Goal: Information Seeking & Learning: Check status

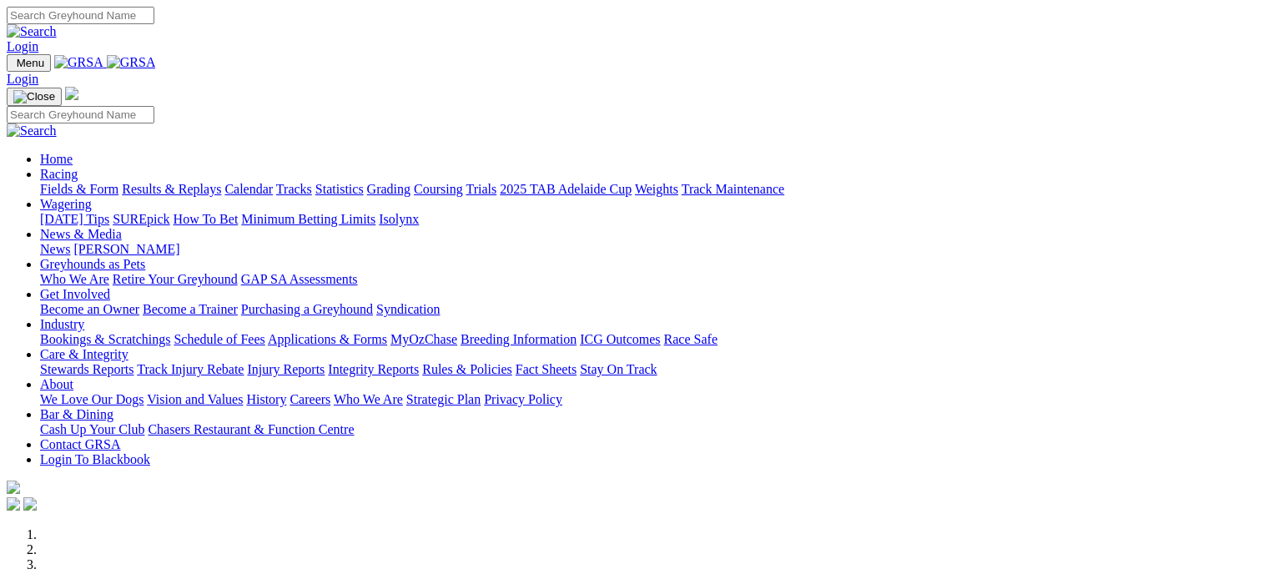
click at [217, 182] on link "Results & Replays" at bounding box center [171, 189] width 99 height 14
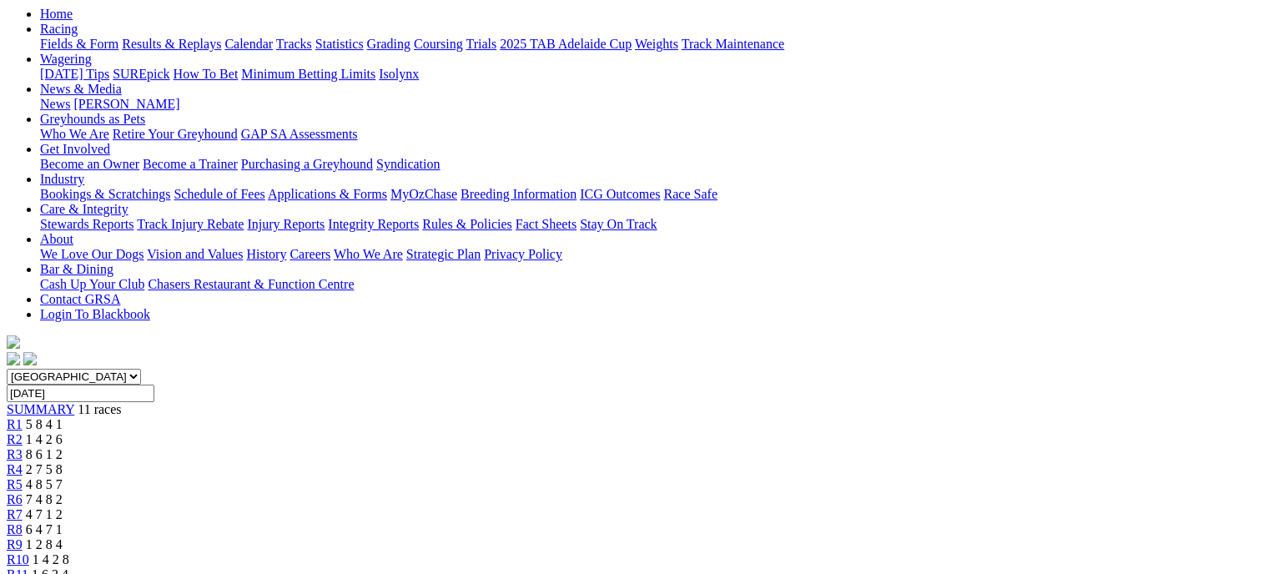
scroll to position [170, 0]
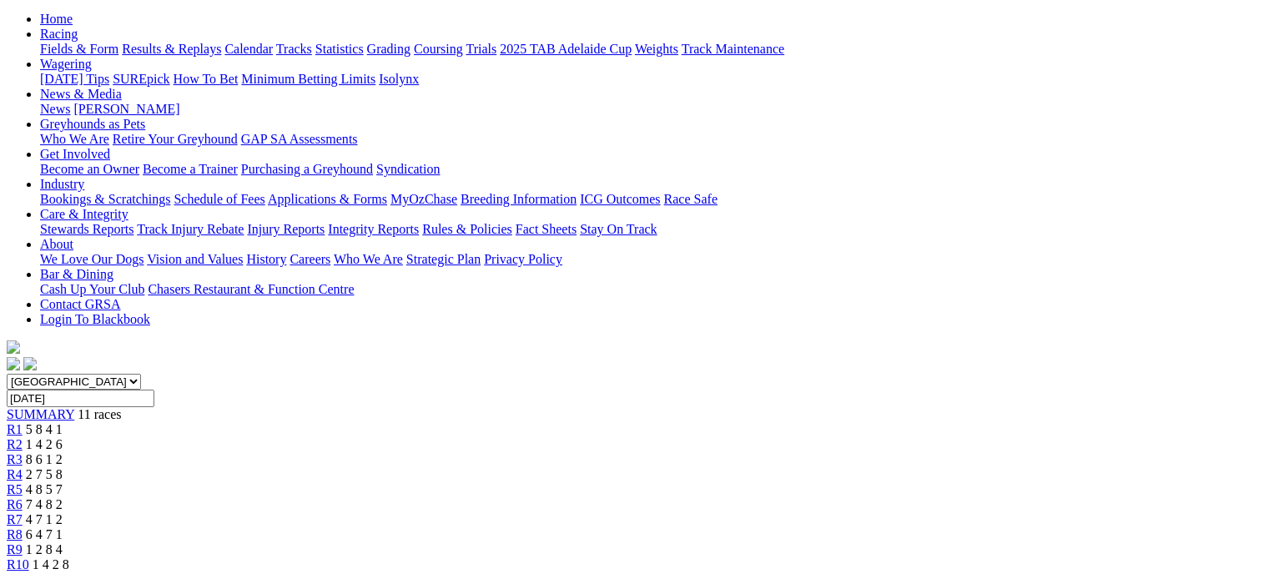
click at [63, 437] on span "1 4 2 6" at bounding box center [44, 444] width 37 height 14
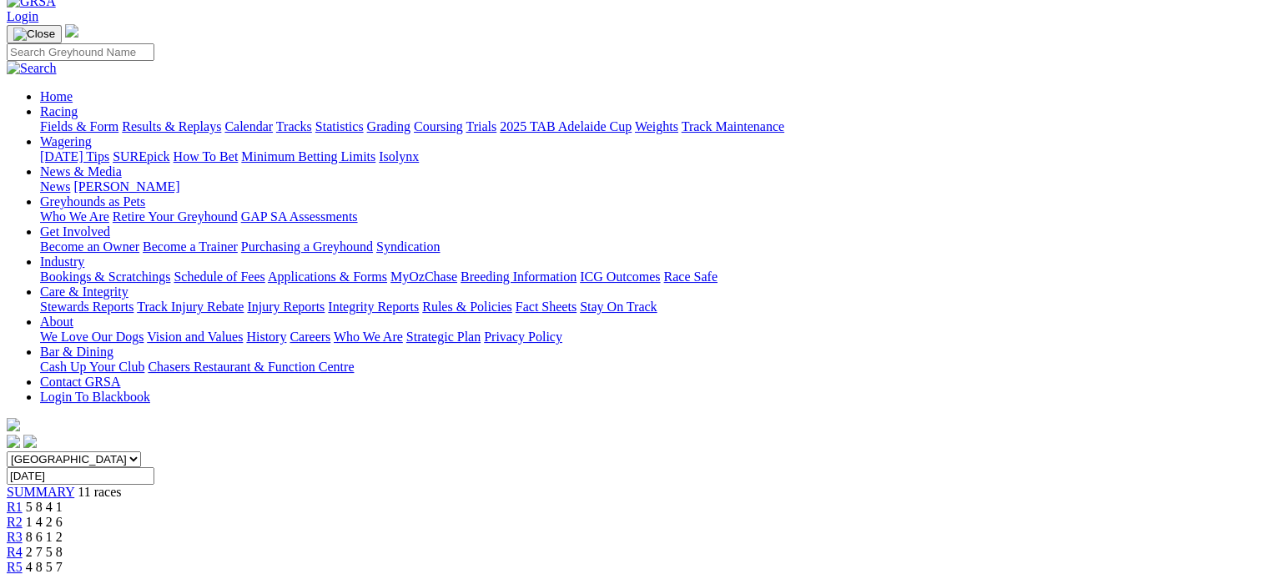
scroll to position [99, 0]
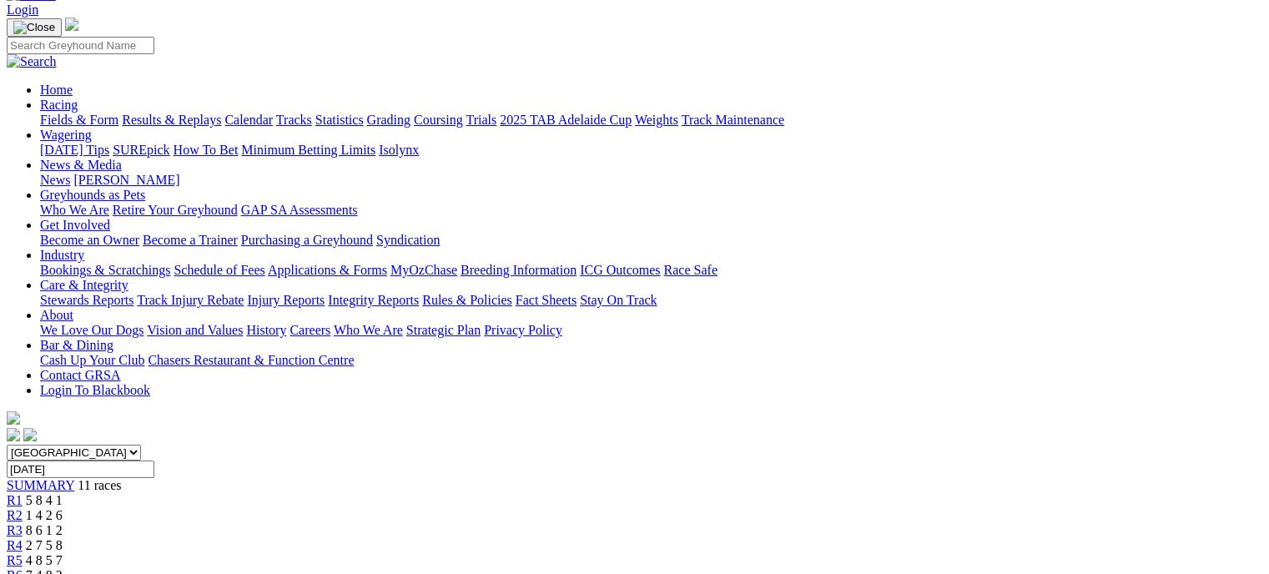
click at [23, 523] on link "R3" at bounding box center [15, 530] width 16 height 14
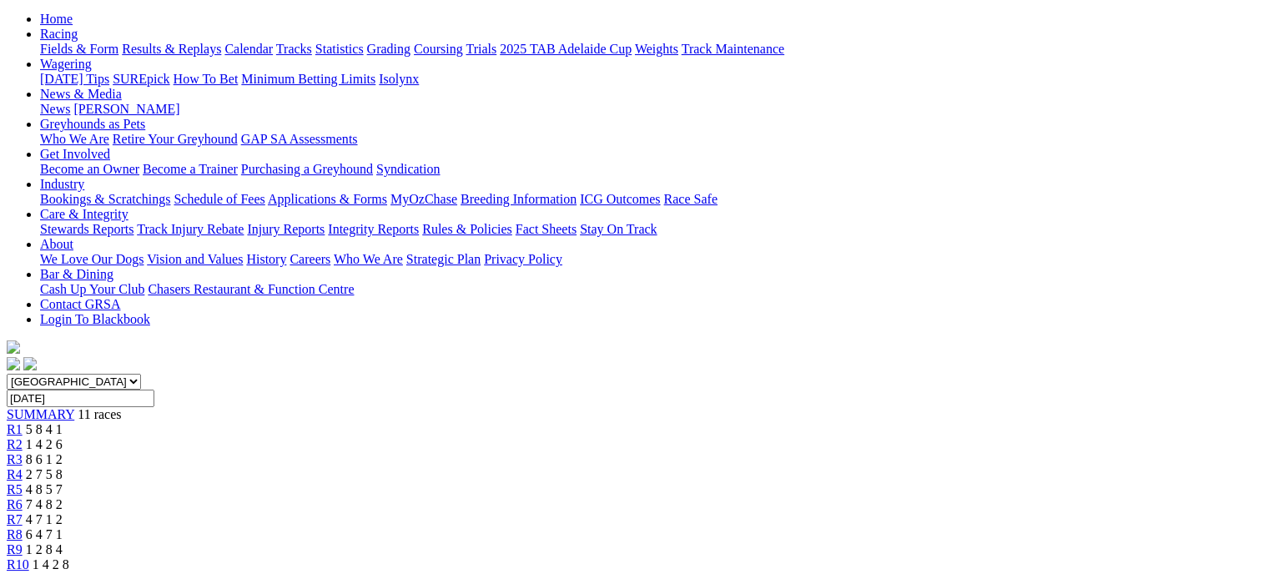
scroll to position [160, 0]
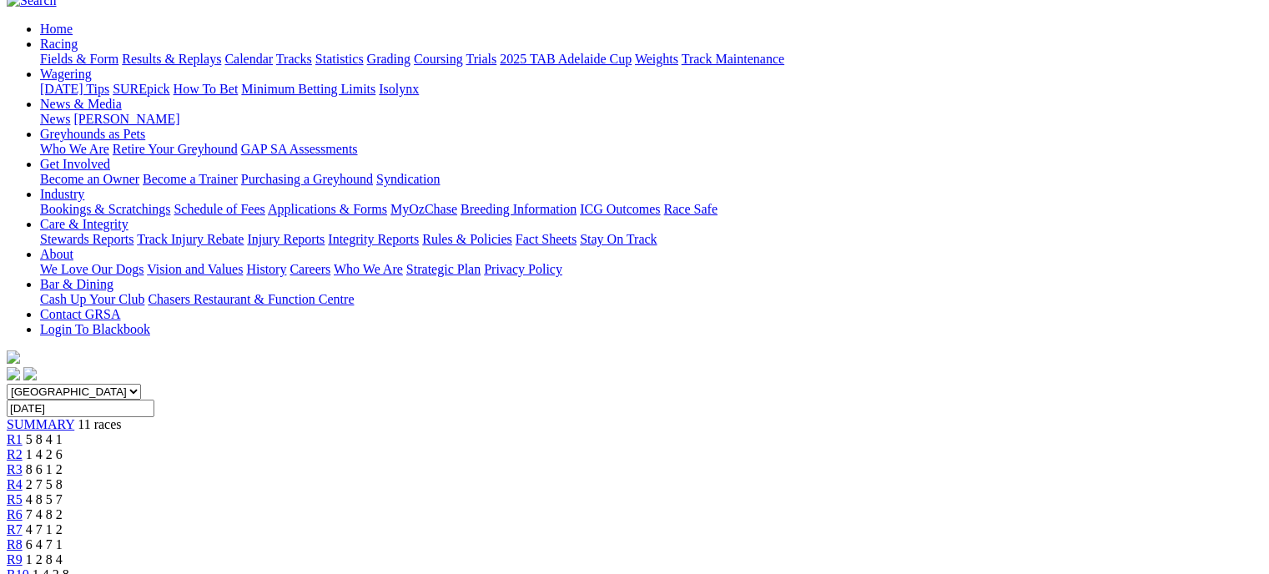
click at [551, 477] on div "R4 2 7 5 8" at bounding box center [635, 484] width 1256 height 15
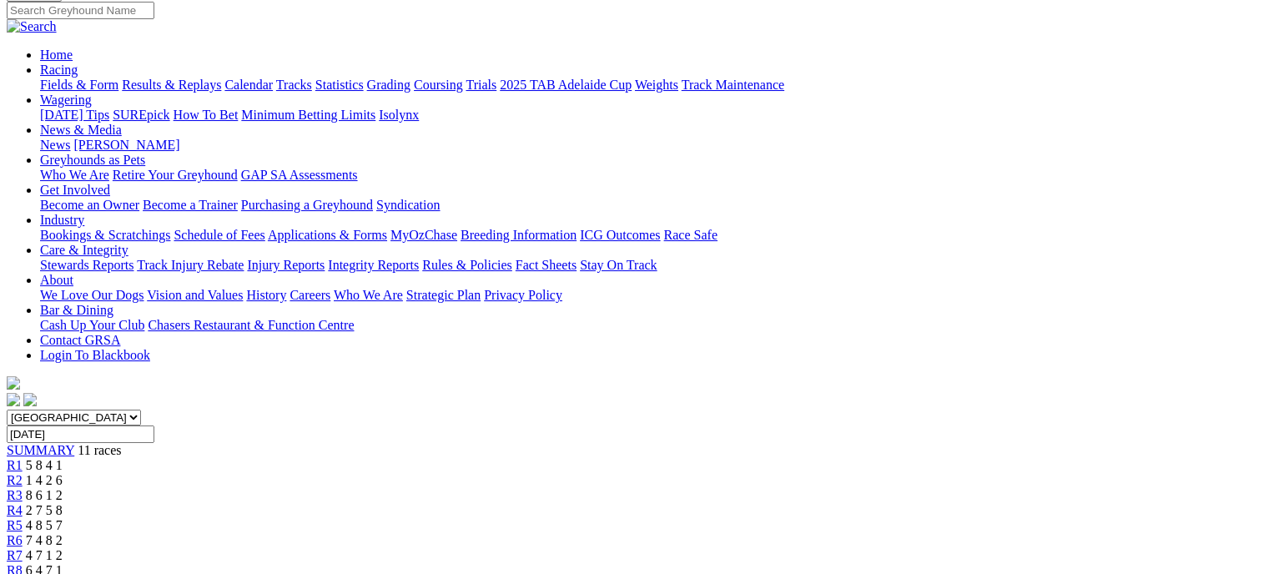
scroll to position [130, 0]
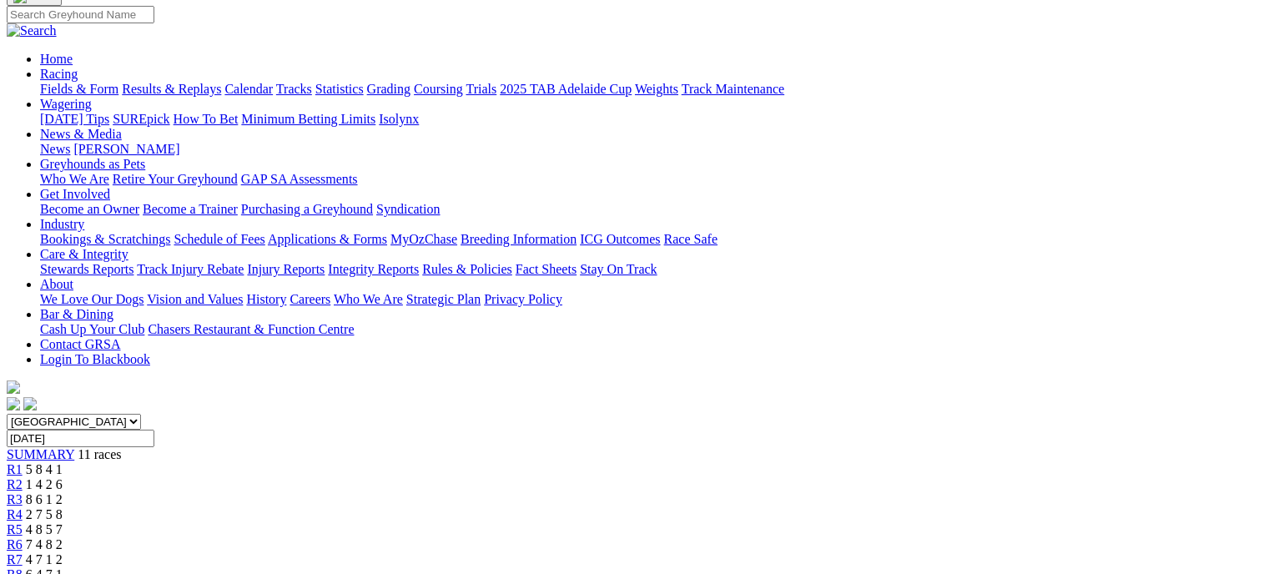
click at [23, 522] on link "R5" at bounding box center [15, 529] width 16 height 14
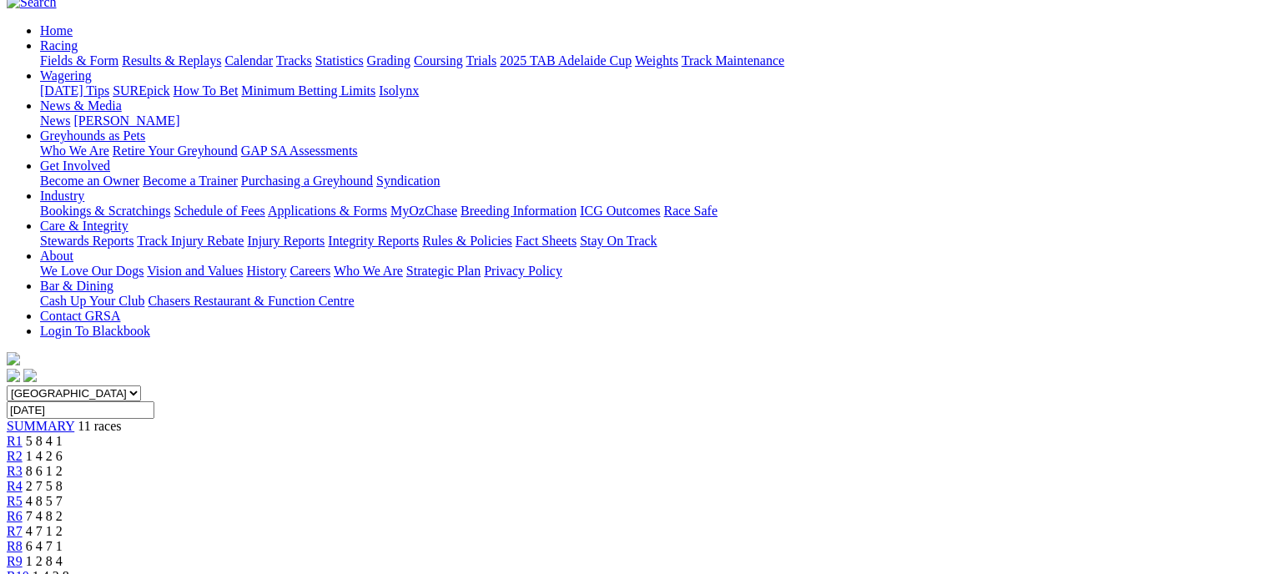
scroll to position [165, 0]
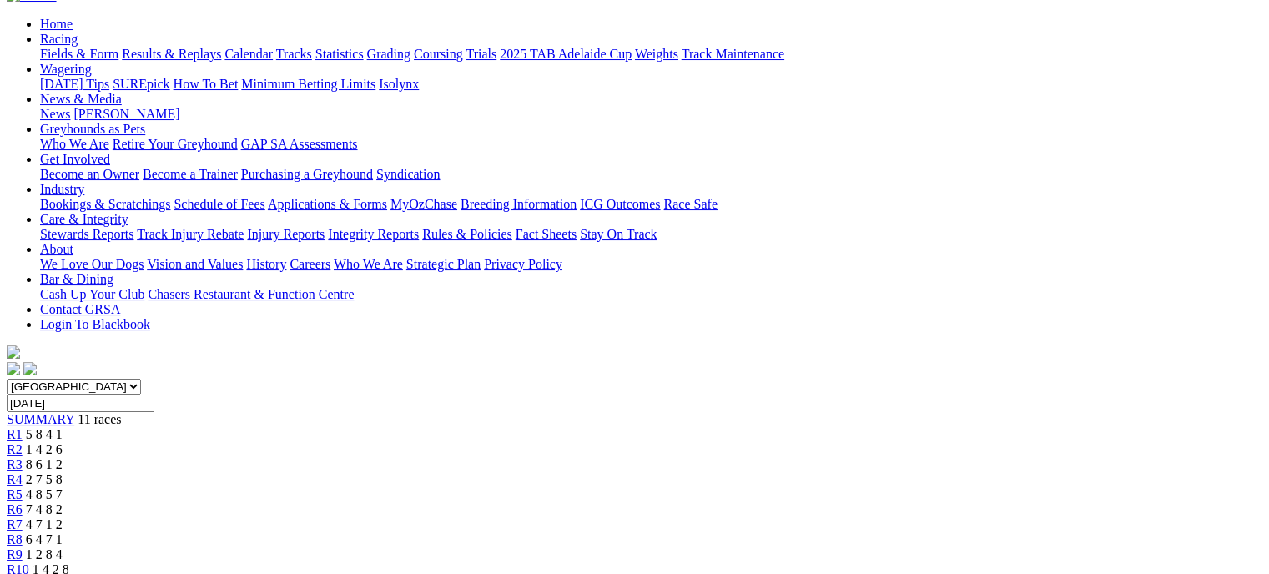
click at [725, 502] on div "R6 7 4 8 2" at bounding box center [635, 509] width 1256 height 15
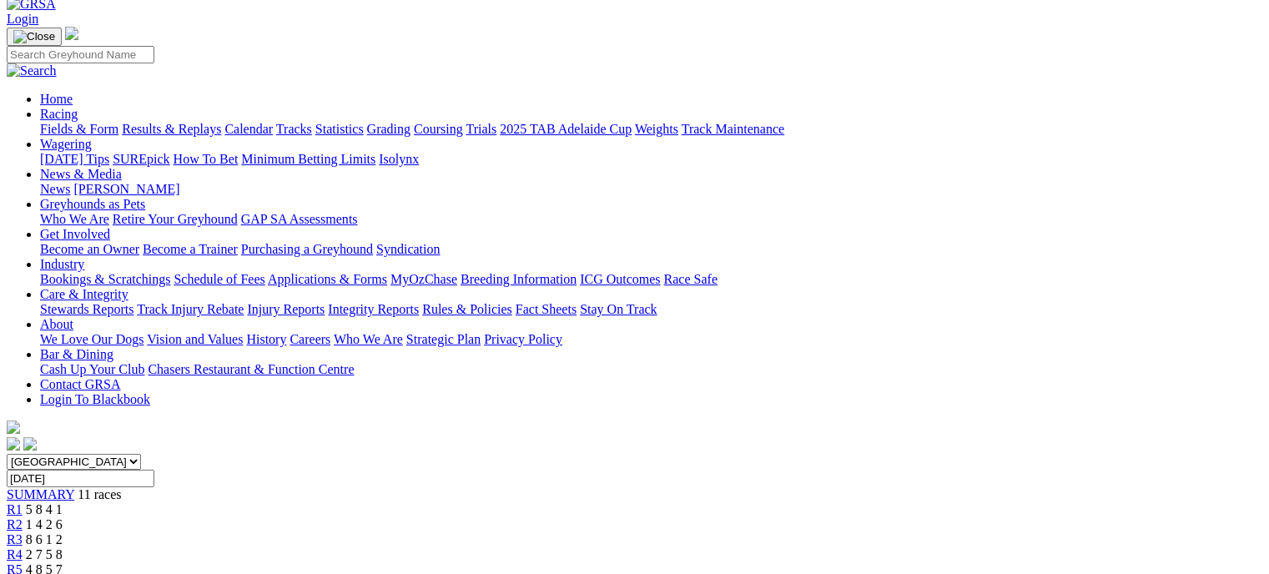
scroll to position [103, 0]
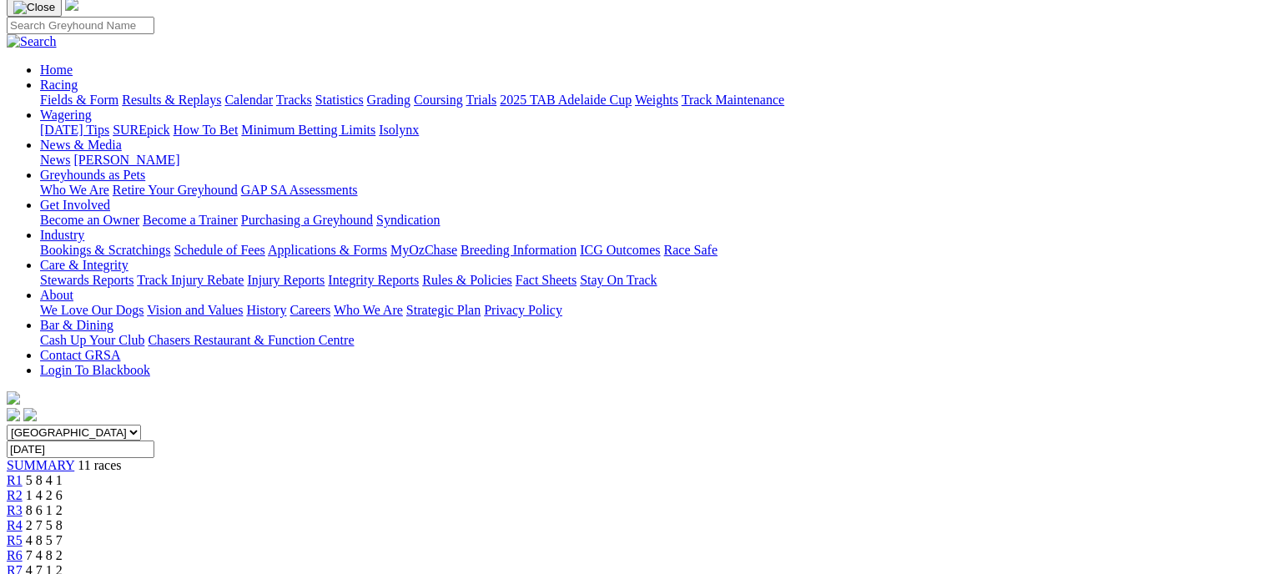
scroll to position [122, 0]
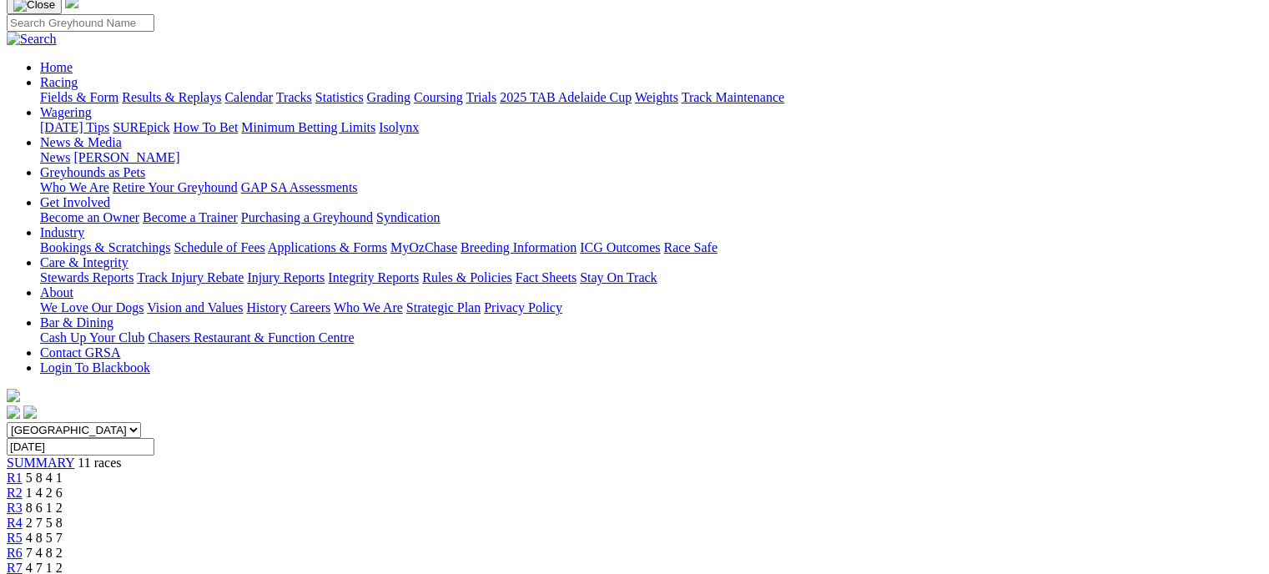
click at [881, 573] on div "R8 6 4 7 1" at bounding box center [635, 583] width 1256 height 15
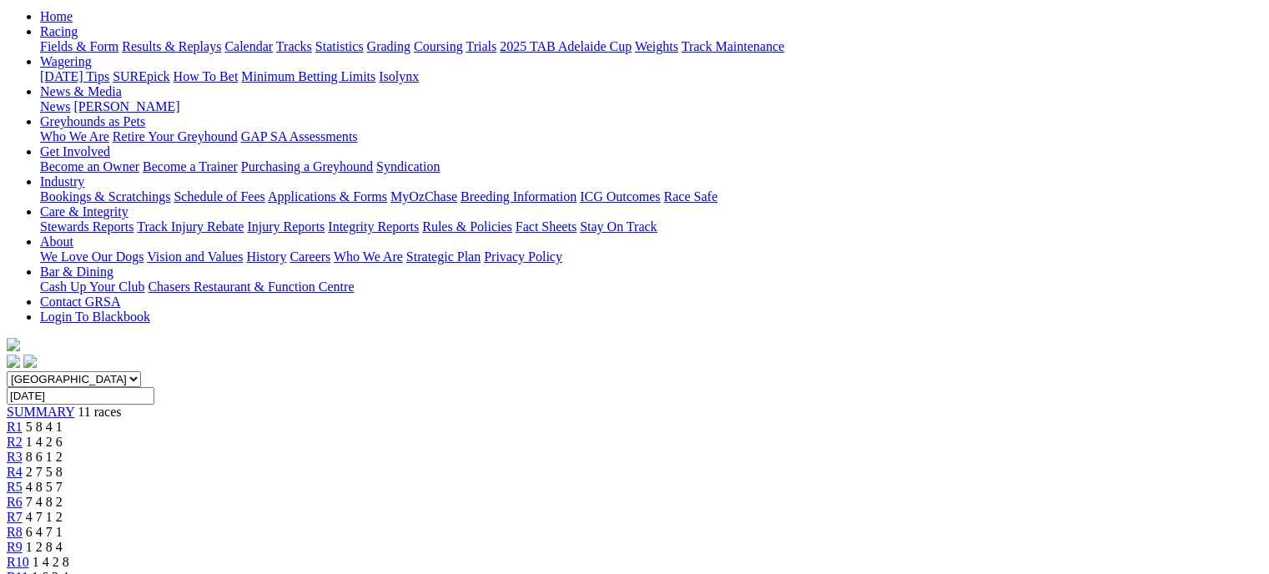
scroll to position [177, 0]
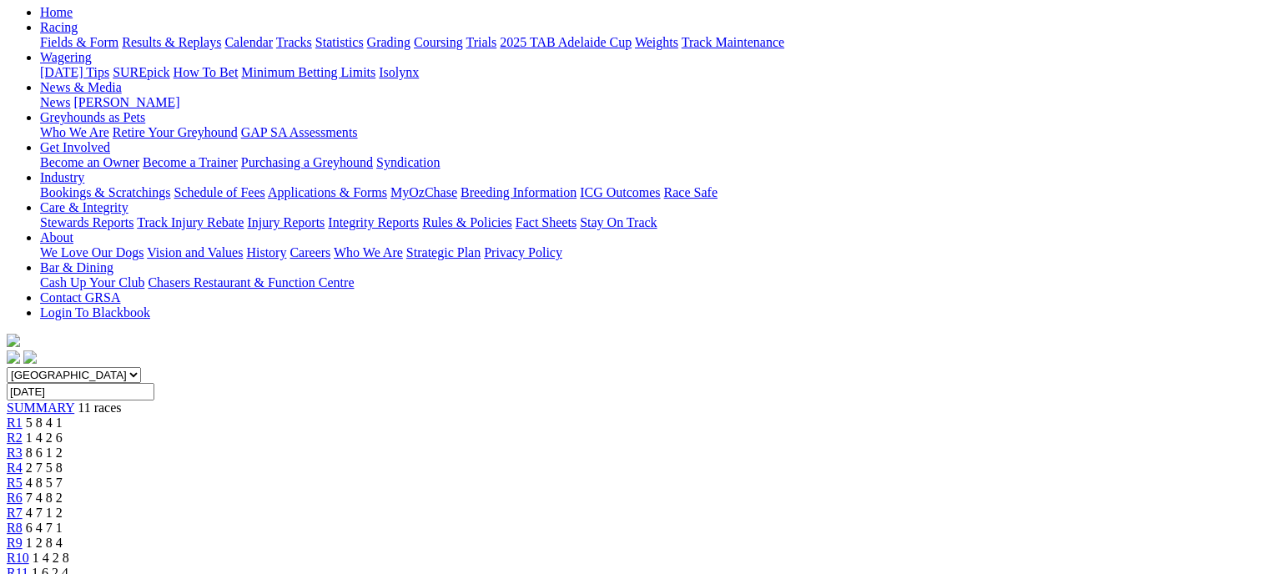
click at [29, 551] on link "R10" at bounding box center [18, 558] width 23 height 14
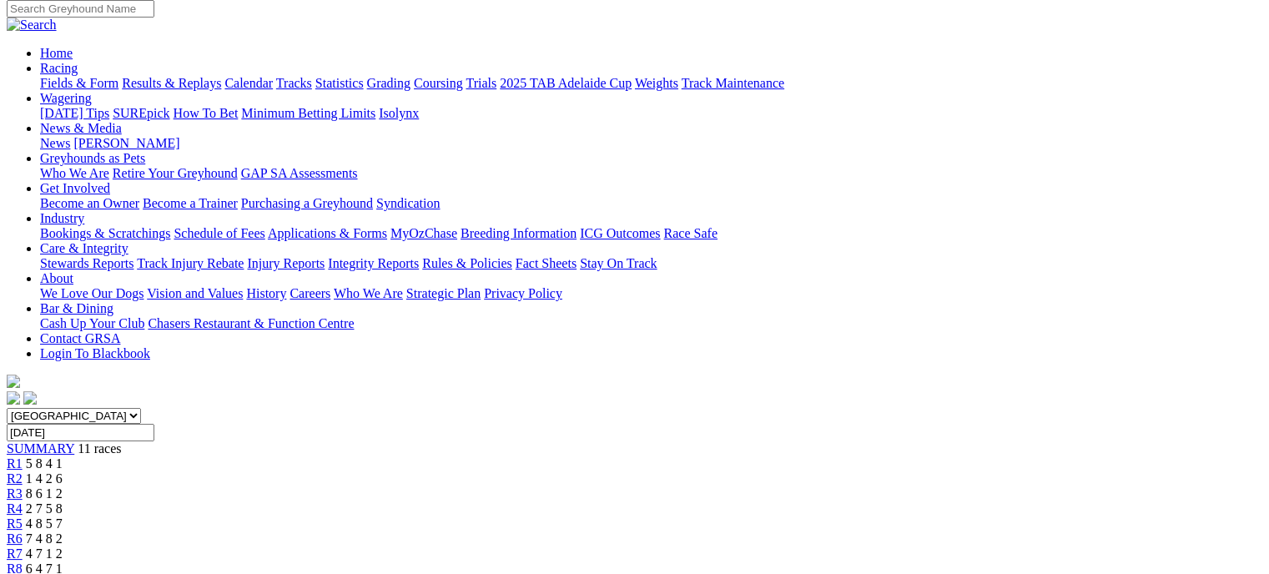
scroll to position [143, 0]
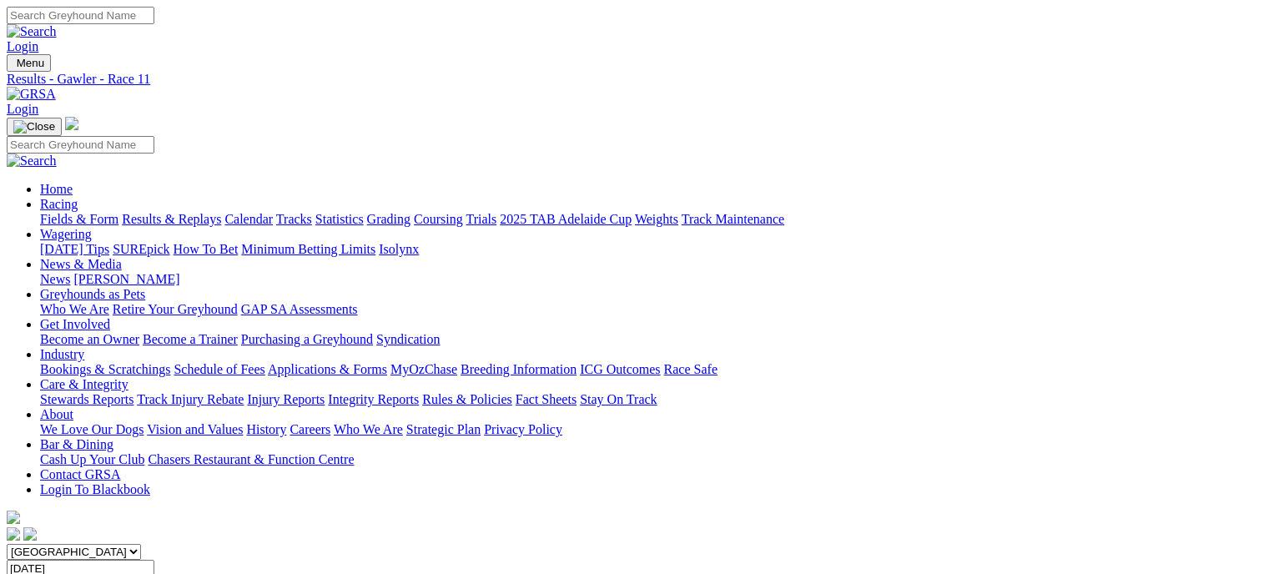
click at [206, 212] on link "Results & Replays" at bounding box center [171, 219] width 99 height 14
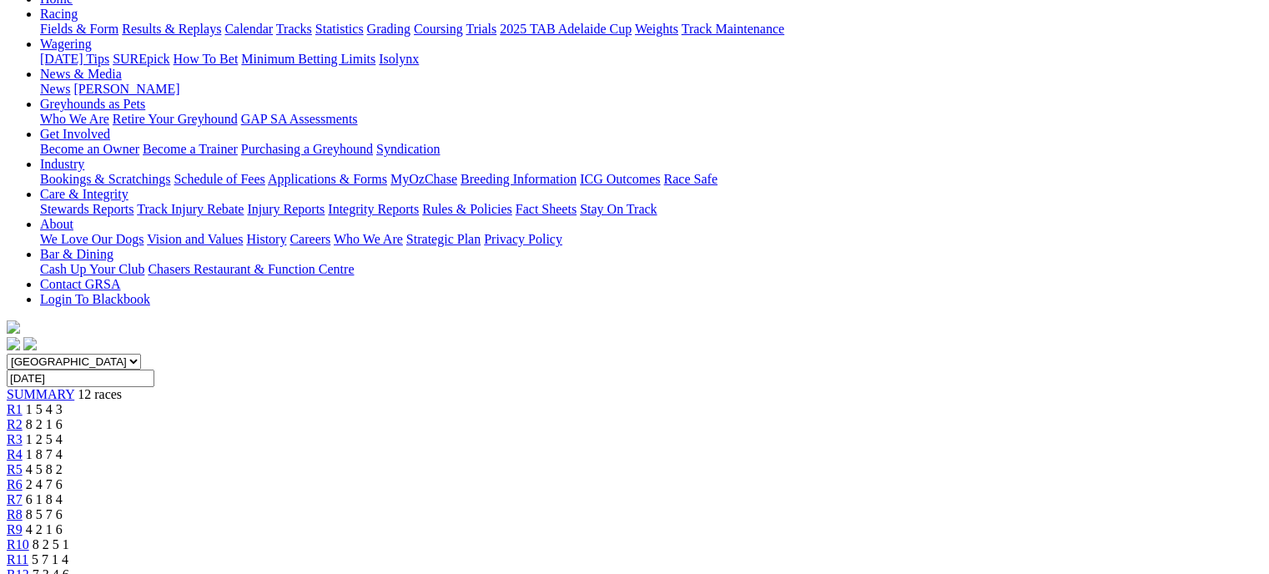
scroll to position [174, 0]
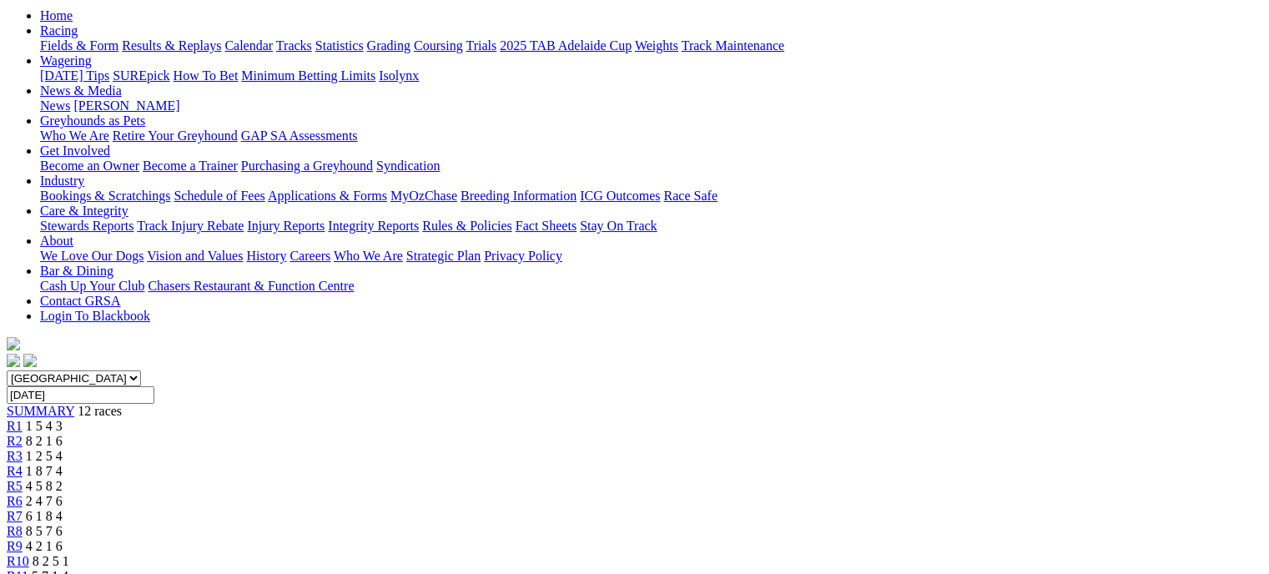
click at [28, 569] on link "R11" at bounding box center [18, 576] width 22 height 14
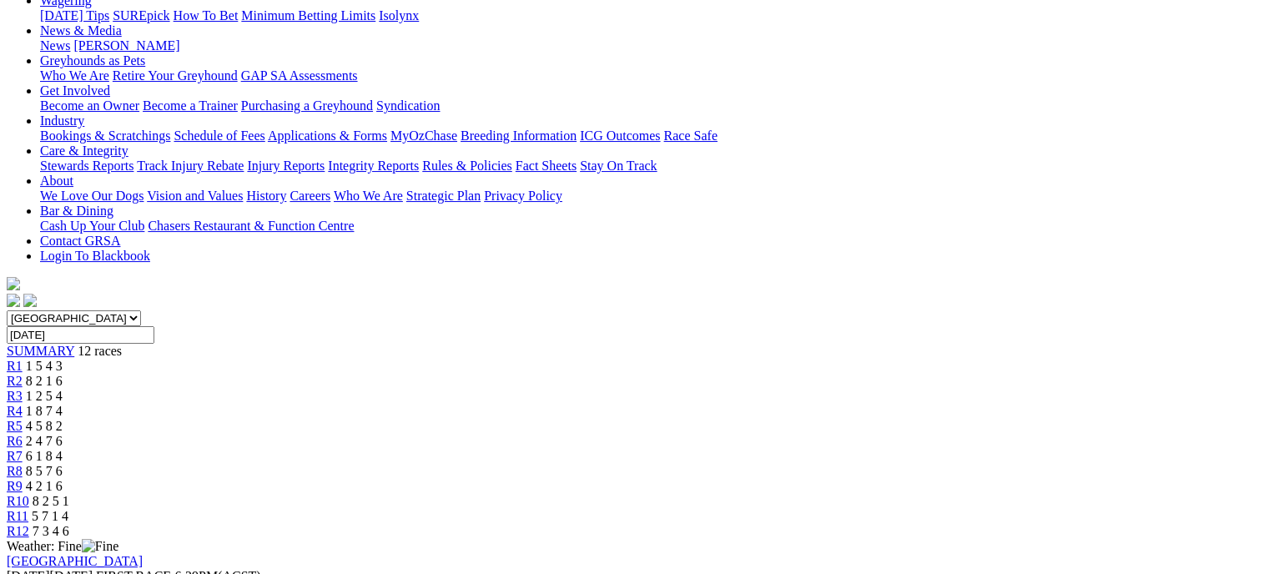
scroll to position [248, 0]
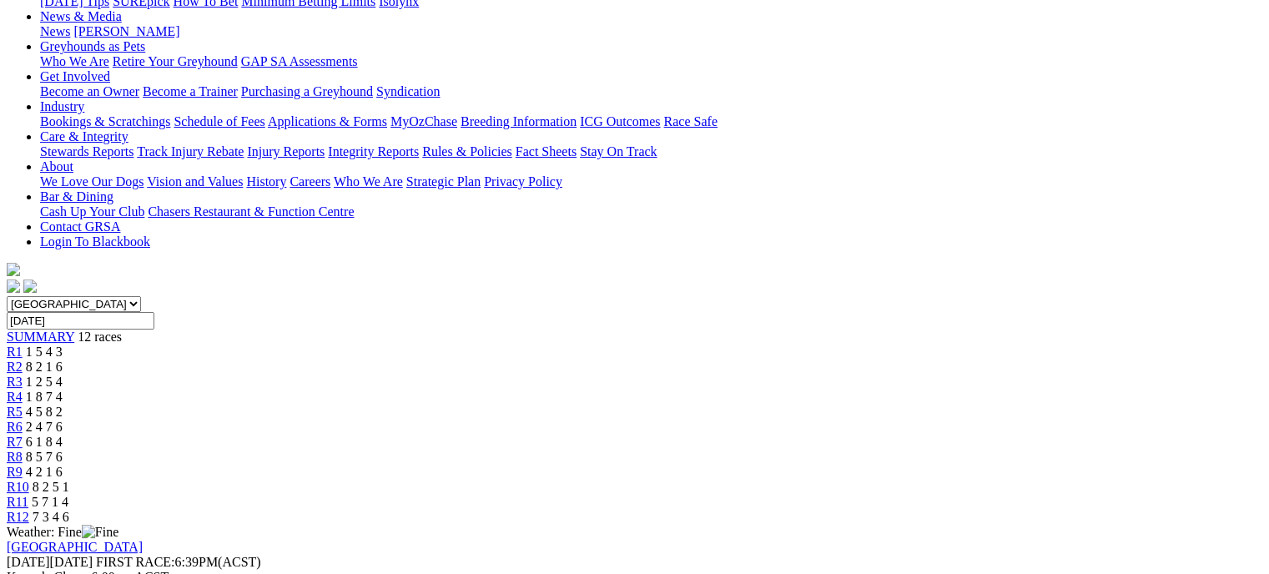
click at [29, 480] on link "R10" at bounding box center [18, 487] width 23 height 14
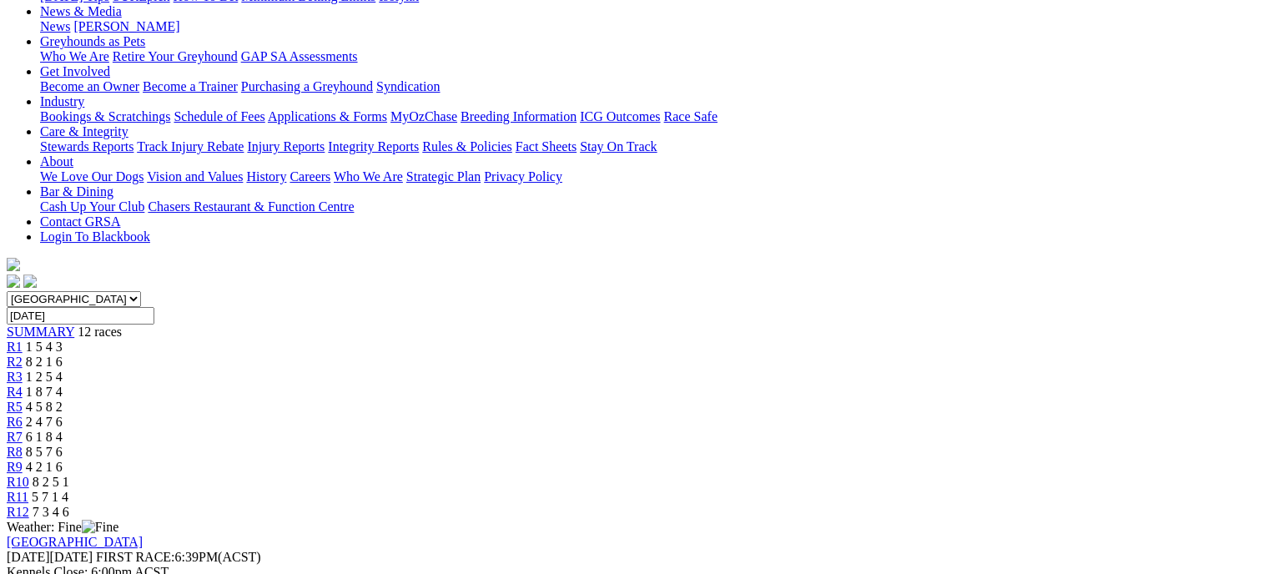
scroll to position [218, 0]
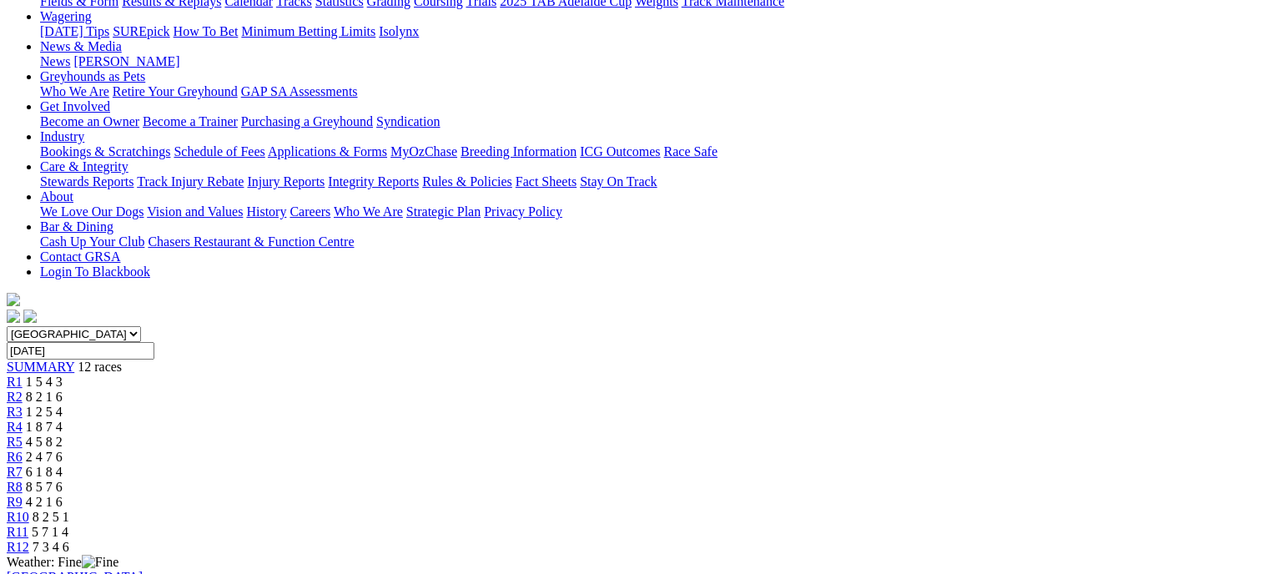
click at [23, 495] on link "R9" at bounding box center [15, 502] width 16 height 14
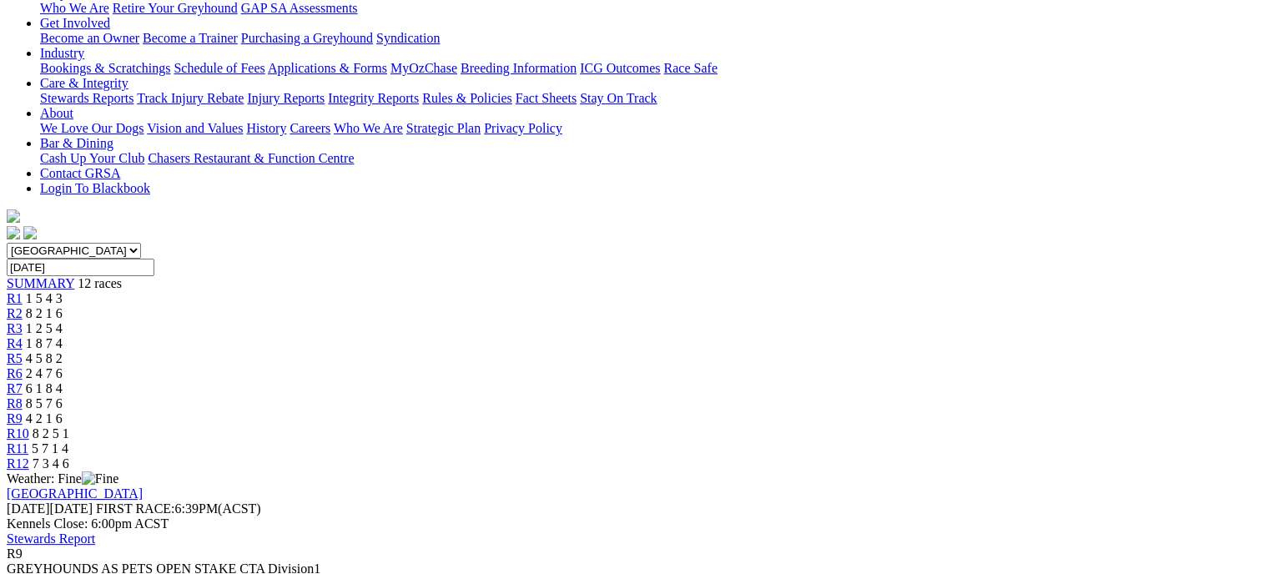
scroll to position [306, 0]
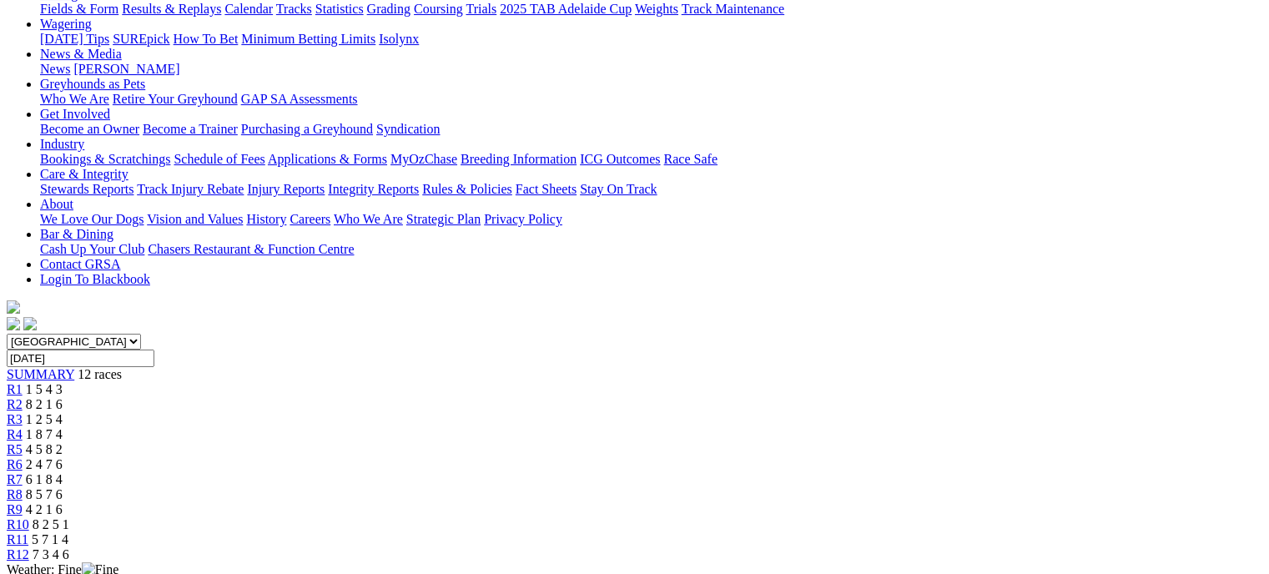
scroll to position [200, 0]
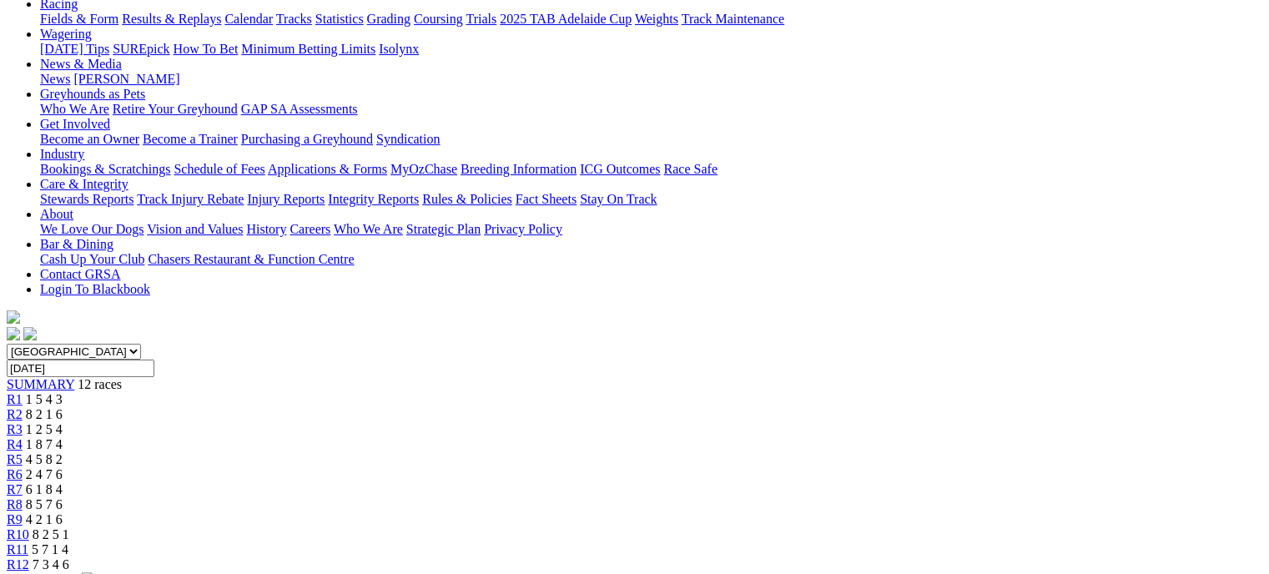
click at [826, 497] on div "R8 8 5 7 6" at bounding box center [635, 504] width 1256 height 15
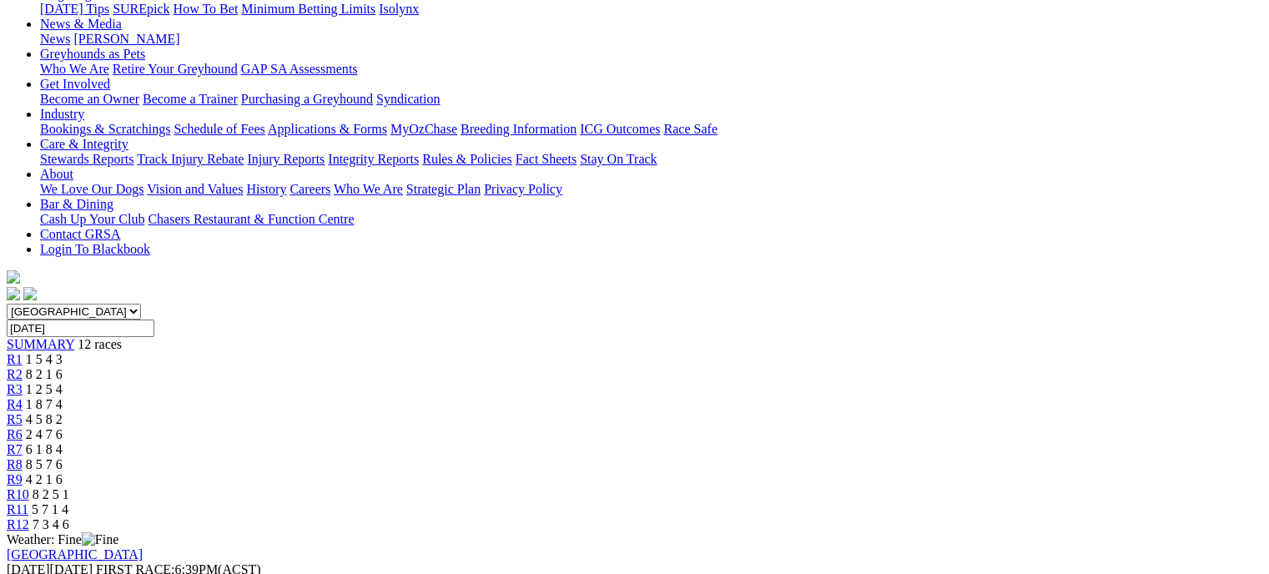
scroll to position [274, 0]
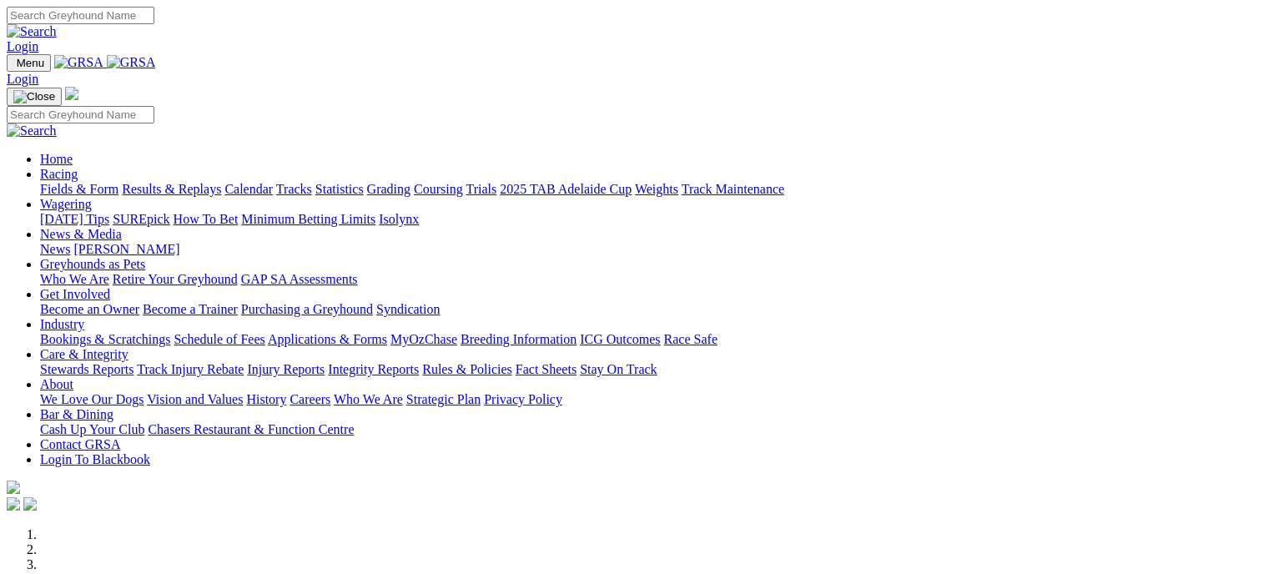
click at [210, 182] on link "Results & Replays" at bounding box center [171, 189] width 99 height 14
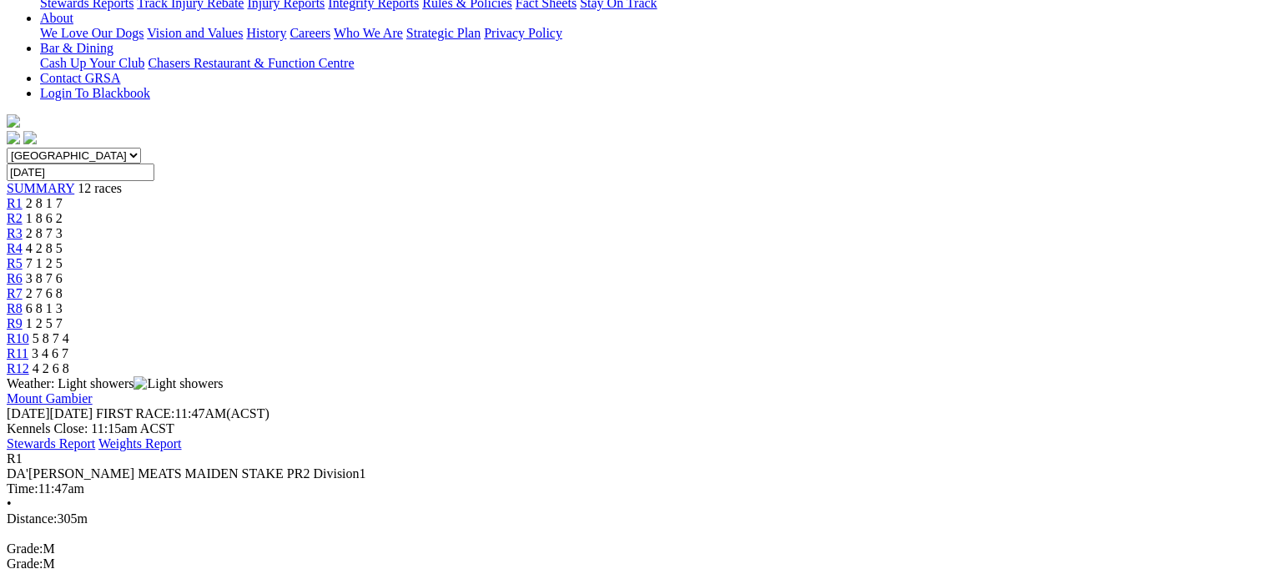
scroll to position [398, 0]
